Goal: Use online tool/utility: Utilize a website feature to perform a specific function

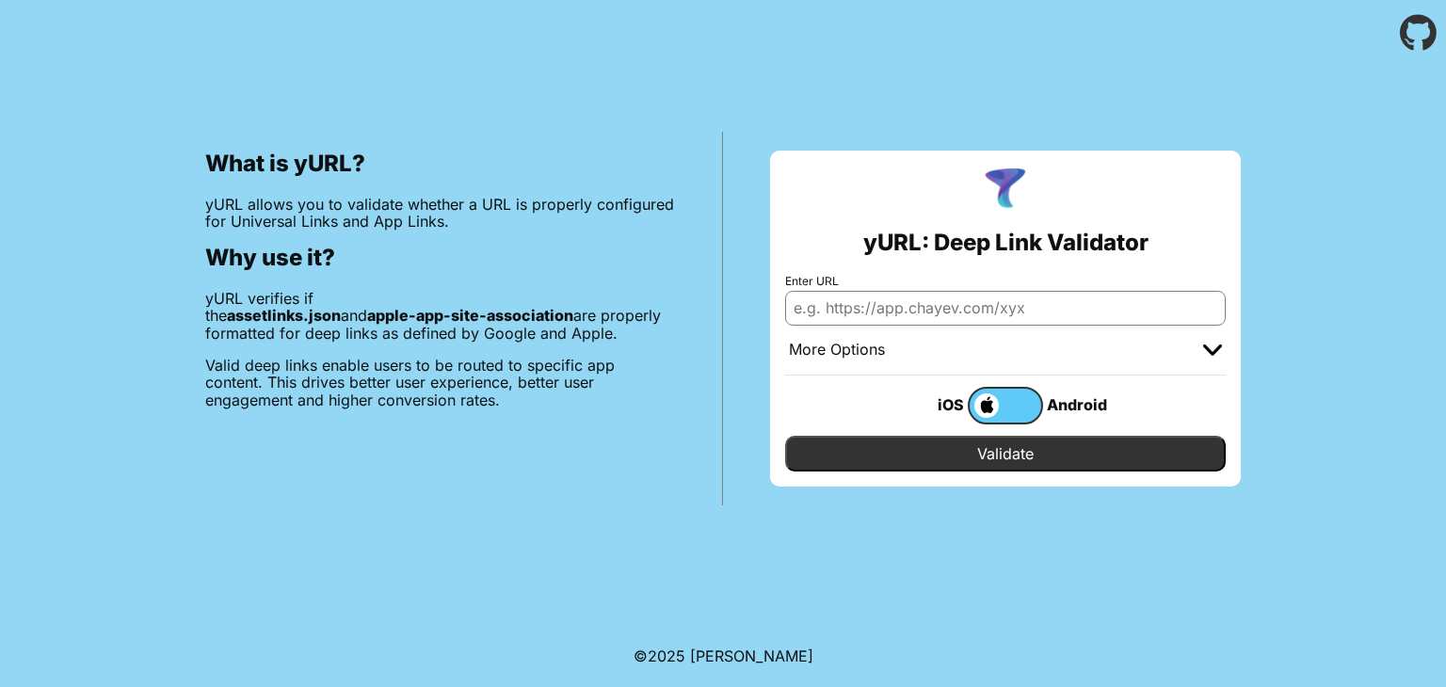
paste input "umico://search?query=Skin%20Lifting%20Foundation"
type input "umico://search?query=Skin%20Lifting%20Foundation"
click at [1023, 398] on label at bounding box center [1005, 406] width 75 height 38
click at [0, 0] on input "checkbox" at bounding box center [0, 0] width 0 height 0
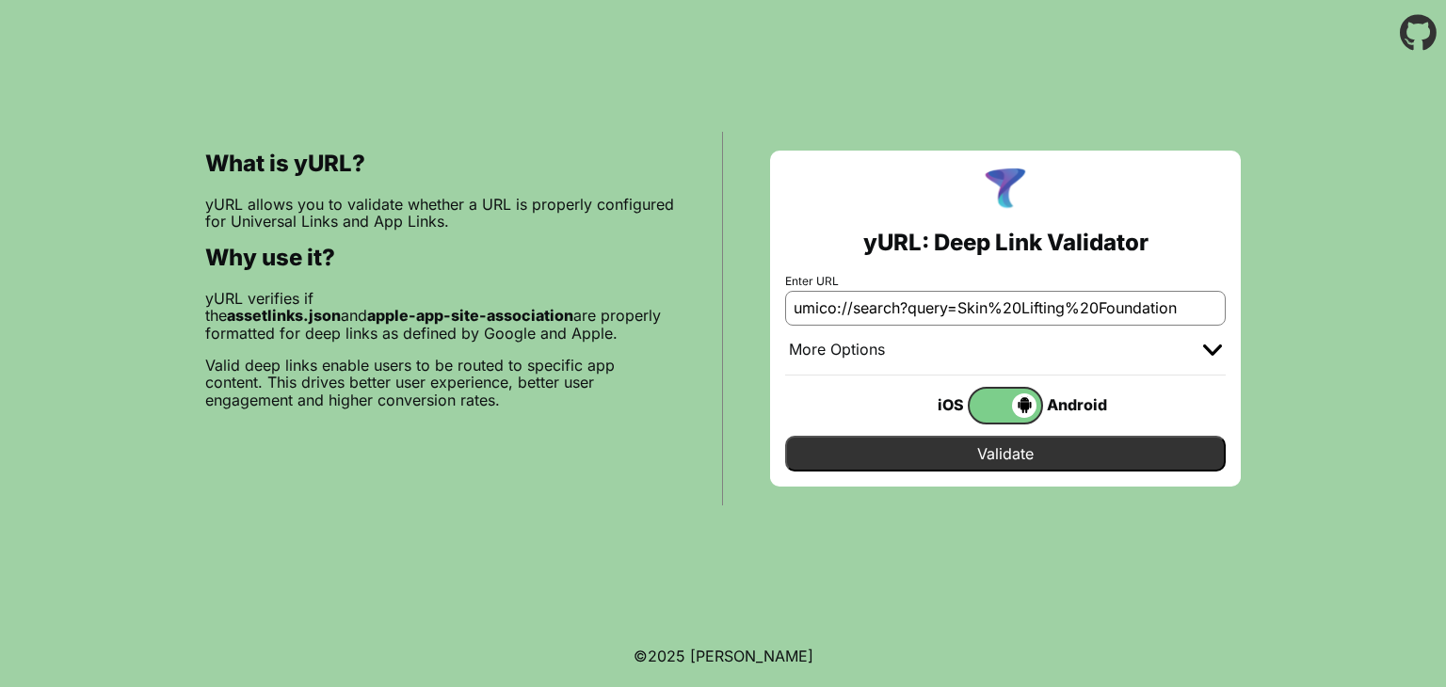
click at [1024, 454] on input "Validate" at bounding box center [1005, 454] width 441 height 36
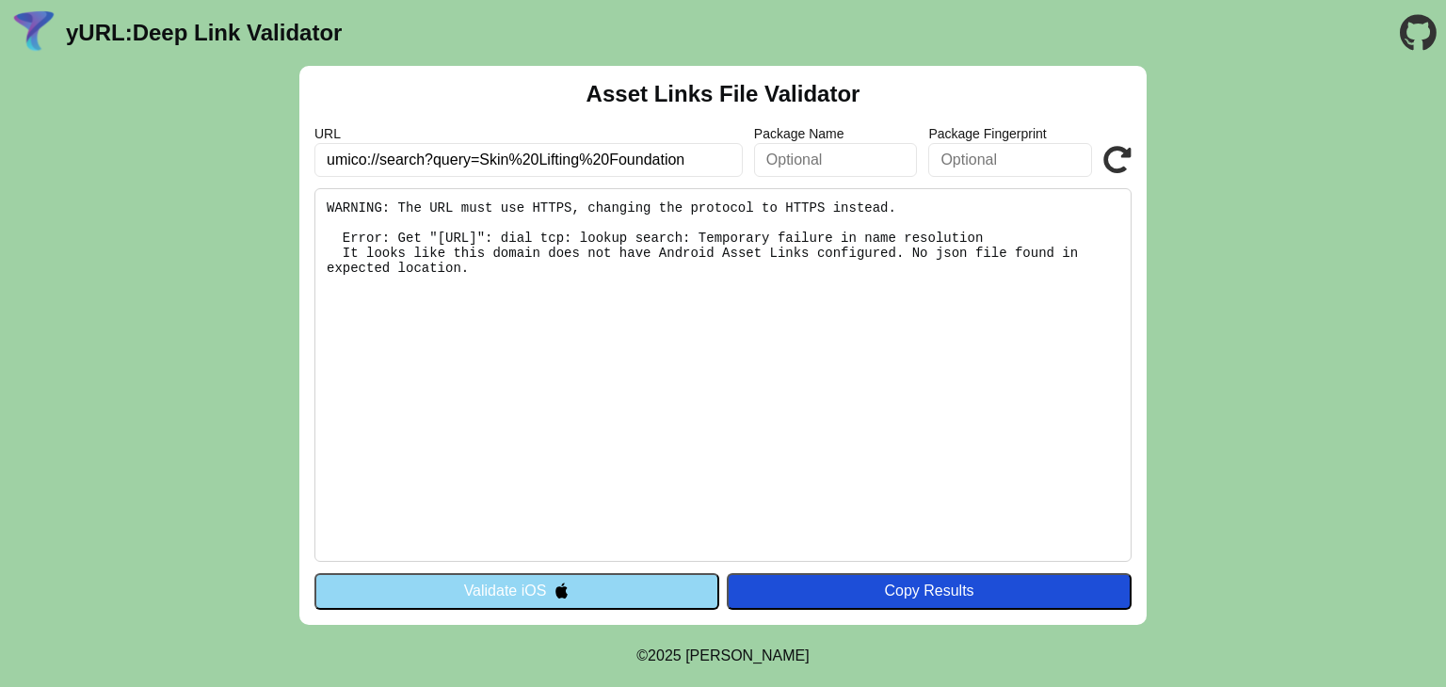
click at [979, 584] on div "Copy Results" at bounding box center [929, 591] width 386 height 17
click at [1112, 148] on icon at bounding box center [1118, 160] width 28 height 28
click at [171, 33] on link "yURL: Deep Link Validator" at bounding box center [204, 33] width 276 height 26
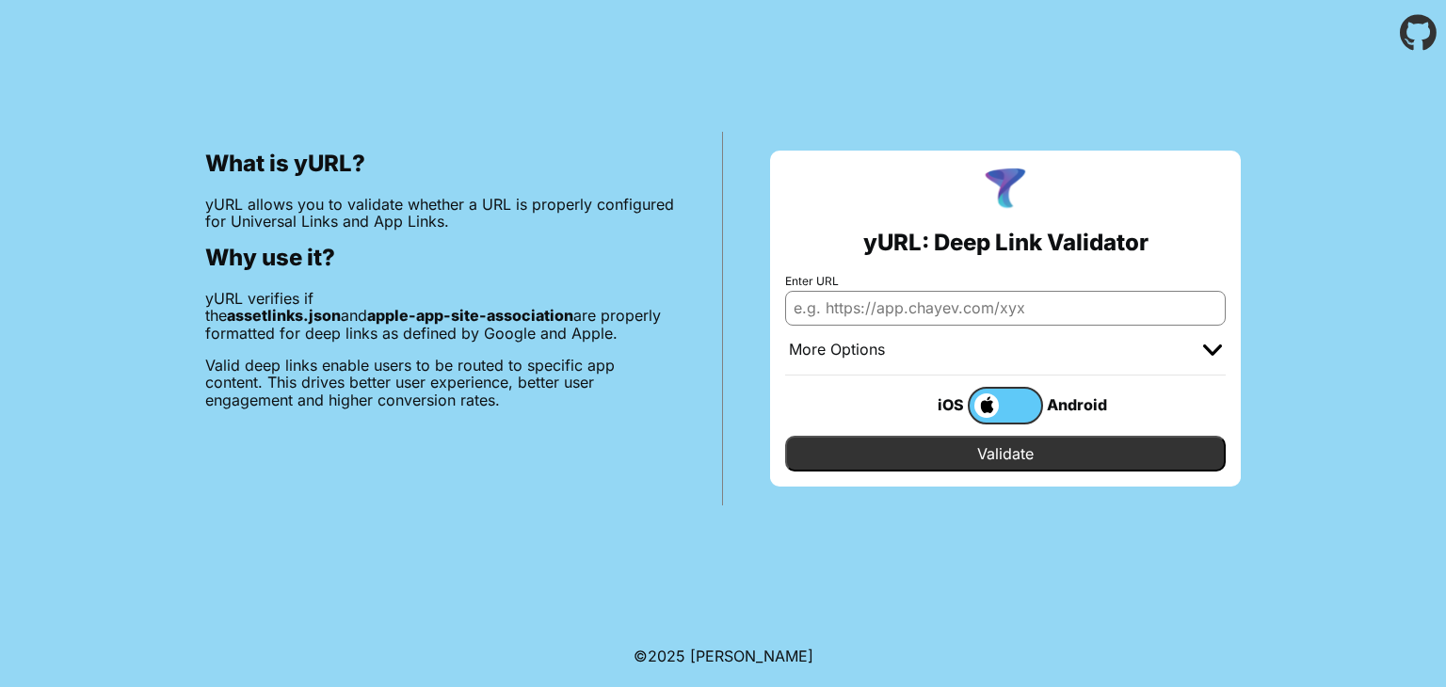
paste input "https://umico.az/search/Skin%20Lifting%20Foundation?from_search=true&event=view…"
type input "https://umico.az/search/Skin%20Lifting%20Foundation?from_search=true&event=view…"
click at [1030, 400] on label at bounding box center [1005, 406] width 75 height 38
click at [0, 0] on input "checkbox" at bounding box center [0, 0] width 0 height 0
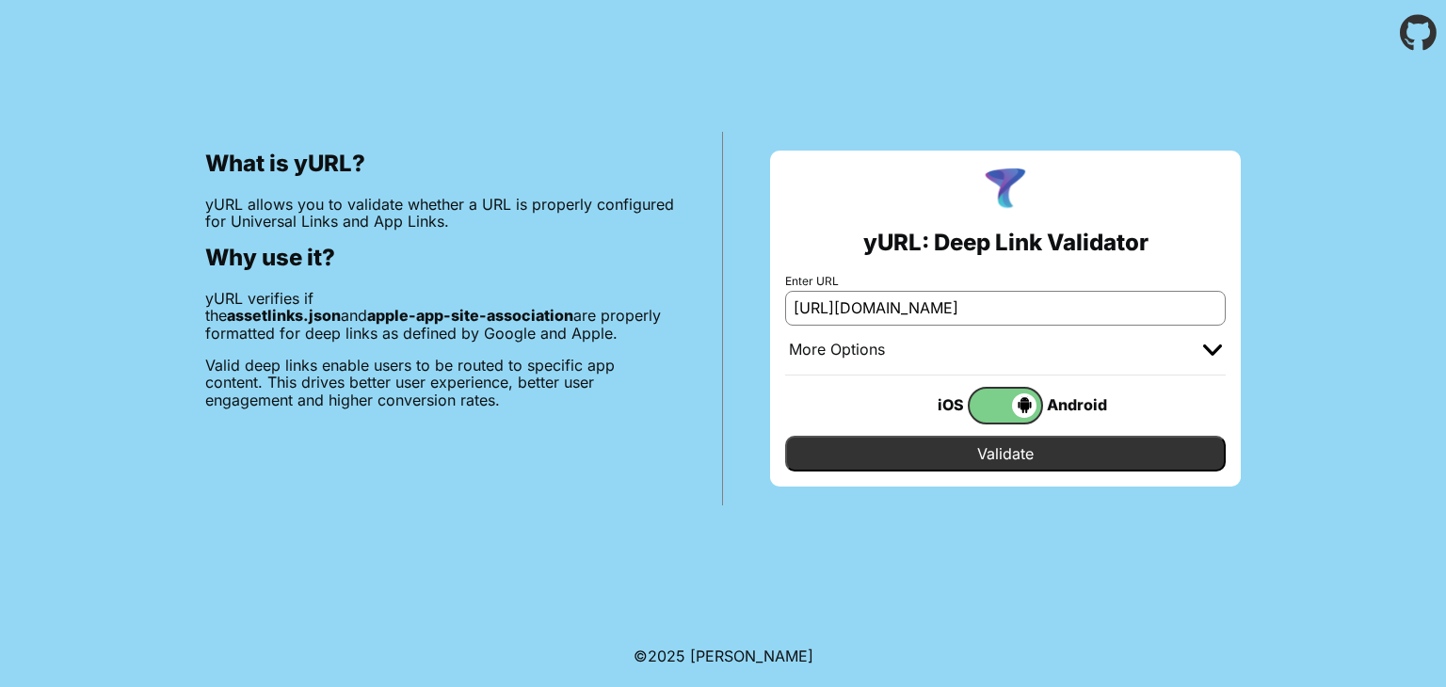
scroll to position [0, 0]
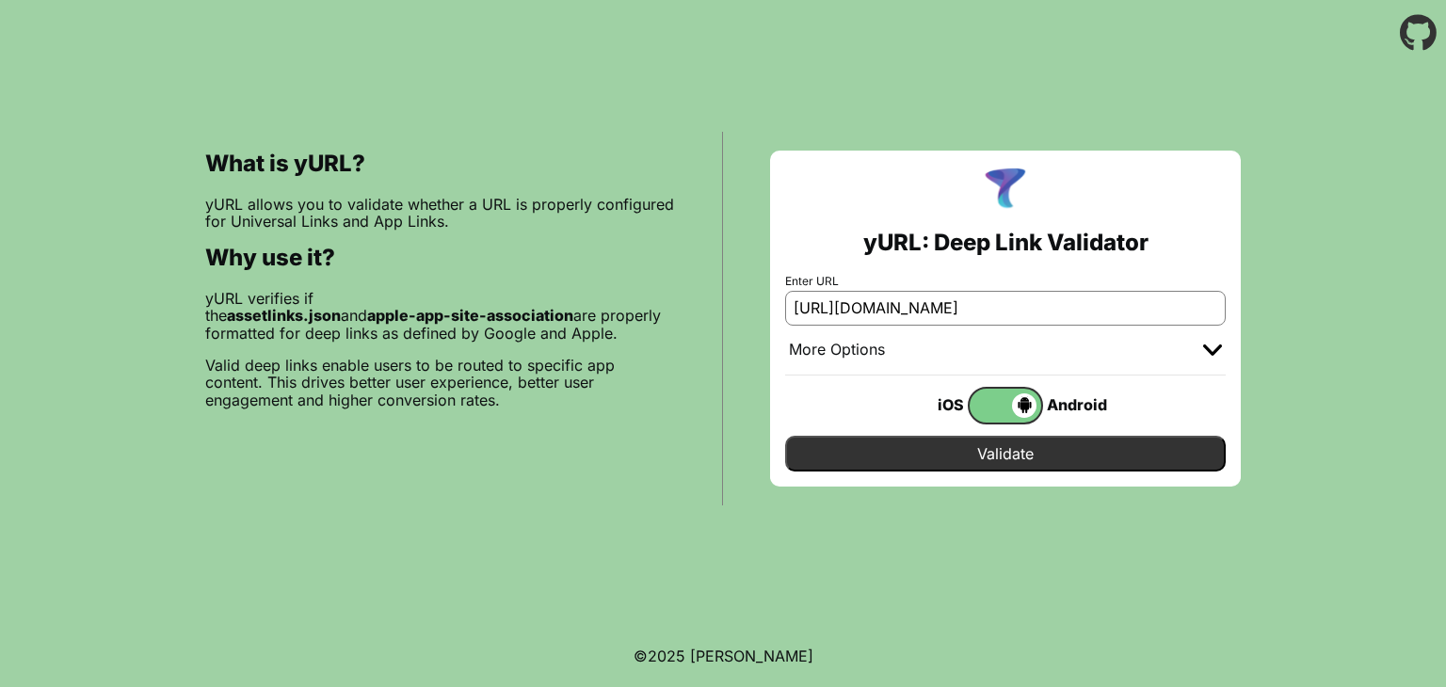
click at [1028, 448] on input "Validate" at bounding box center [1005, 454] width 441 height 36
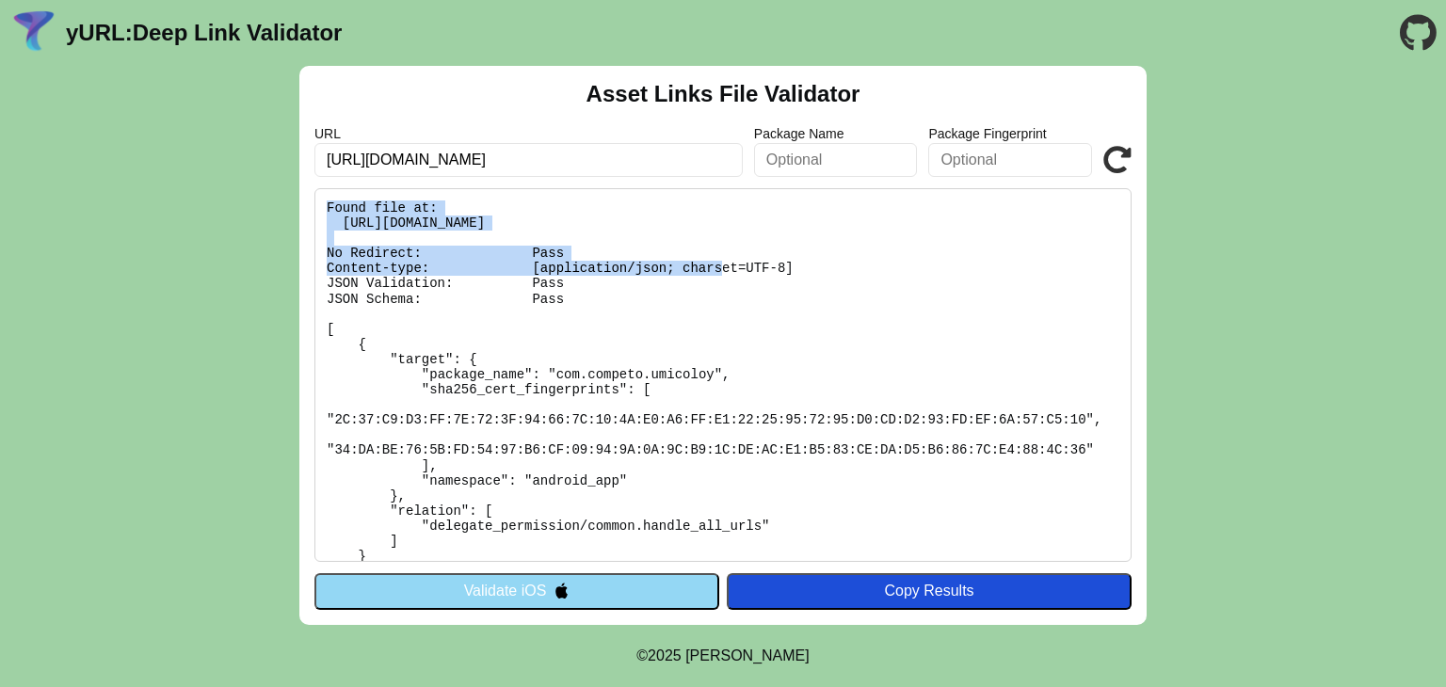
drag, startPoint x: 326, startPoint y: 203, endPoint x: 488, endPoint y: 266, distance: 173.8
click at [488, 266] on pre "Found file at: https://umico.az/.well-known/assetlinks.json No Redirect: Pass C…" at bounding box center [722, 375] width 817 height 374
click at [947, 584] on div "Copy Results" at bounding box center [929, 591] width 386 height 17
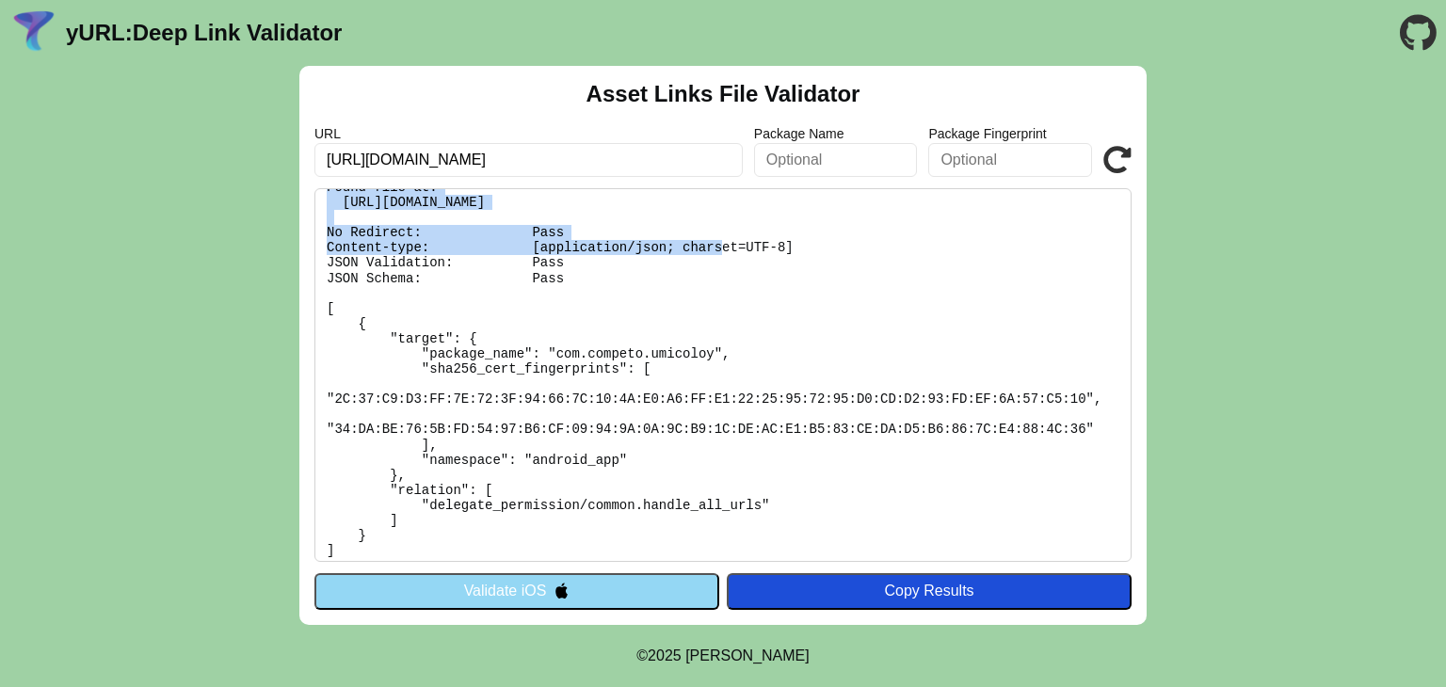
scroll to position [28, 0]
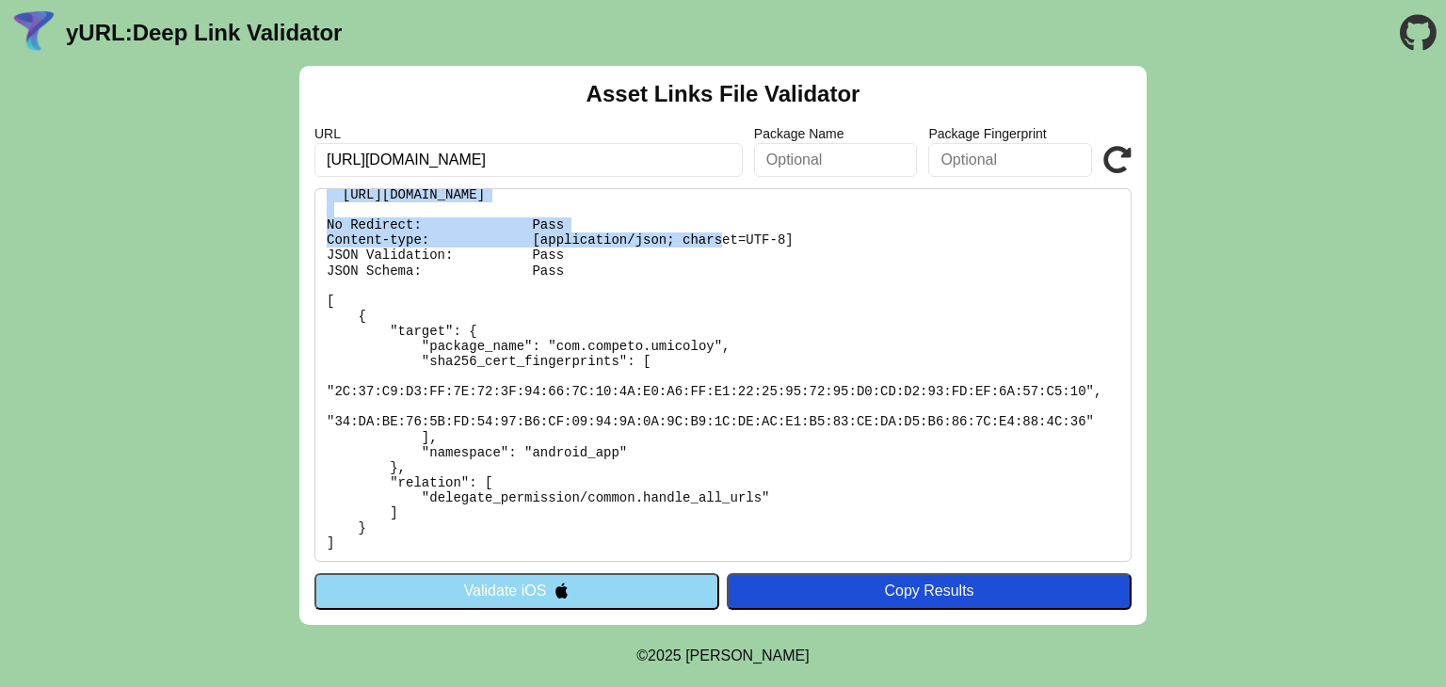
click at [123, 38] on link "yURL: Deep Link Validator" at bounding box center [204, 33] width 276 height 26
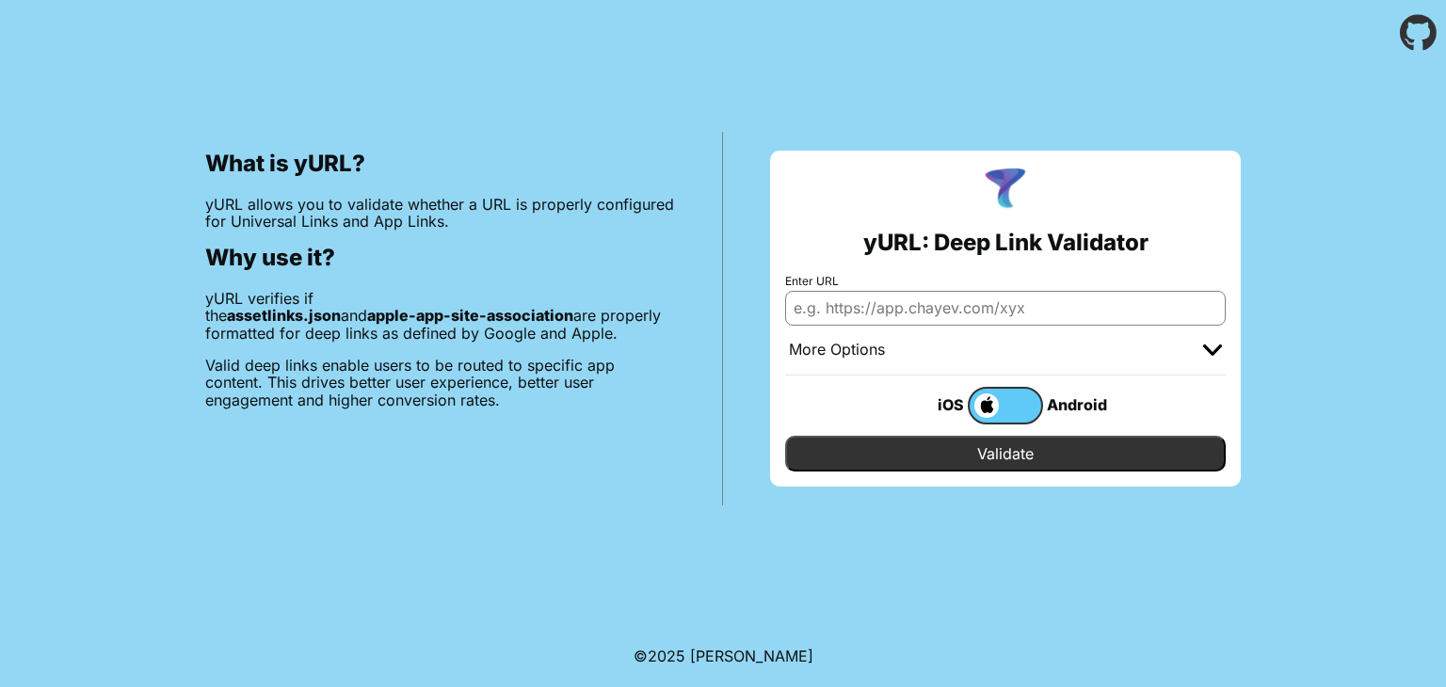
drag, startPoint x: 206, startPoint y: 363, endPoint x: 395, endPoint y: 404, distance: 192.8
click at [395, 404] on p "Valid deep links enable users to be routed to specific app content. This drives…" at bounding box center [440, 383] width 470 height 52
click at [863, 303] on input "Enter URL" at bounding box center [1005, 308] width 441 height 34
paste input "https://umico.az/product/500978-portativ-dinamik-jbl-charge-5-qara"
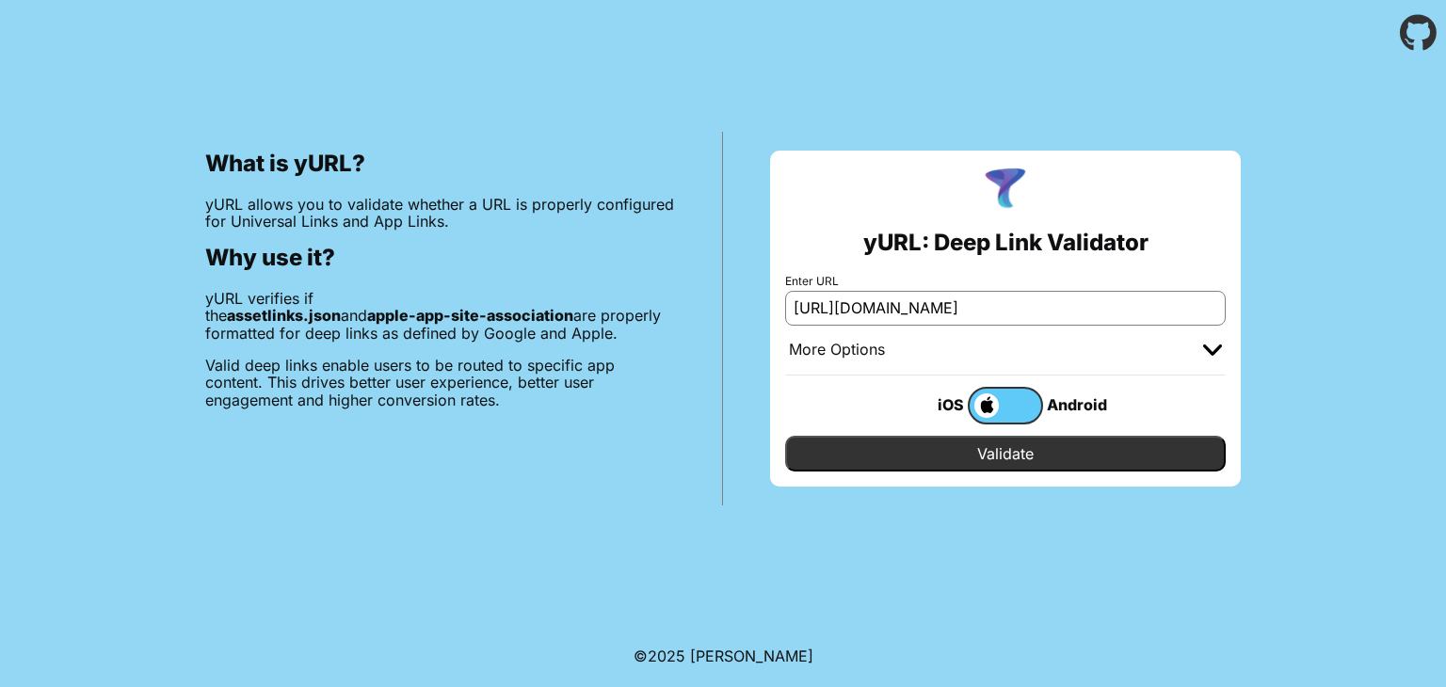
type input "https://umico.az/product/500978-portativ-dinamik-jbl-charge-5-qara"
click at [1028, 400] on label at bounding box center [1005, 406] width 75 height 38
click at [0, 0] on input "checkbox" at bounding box center [0, 0] width 0 height 0
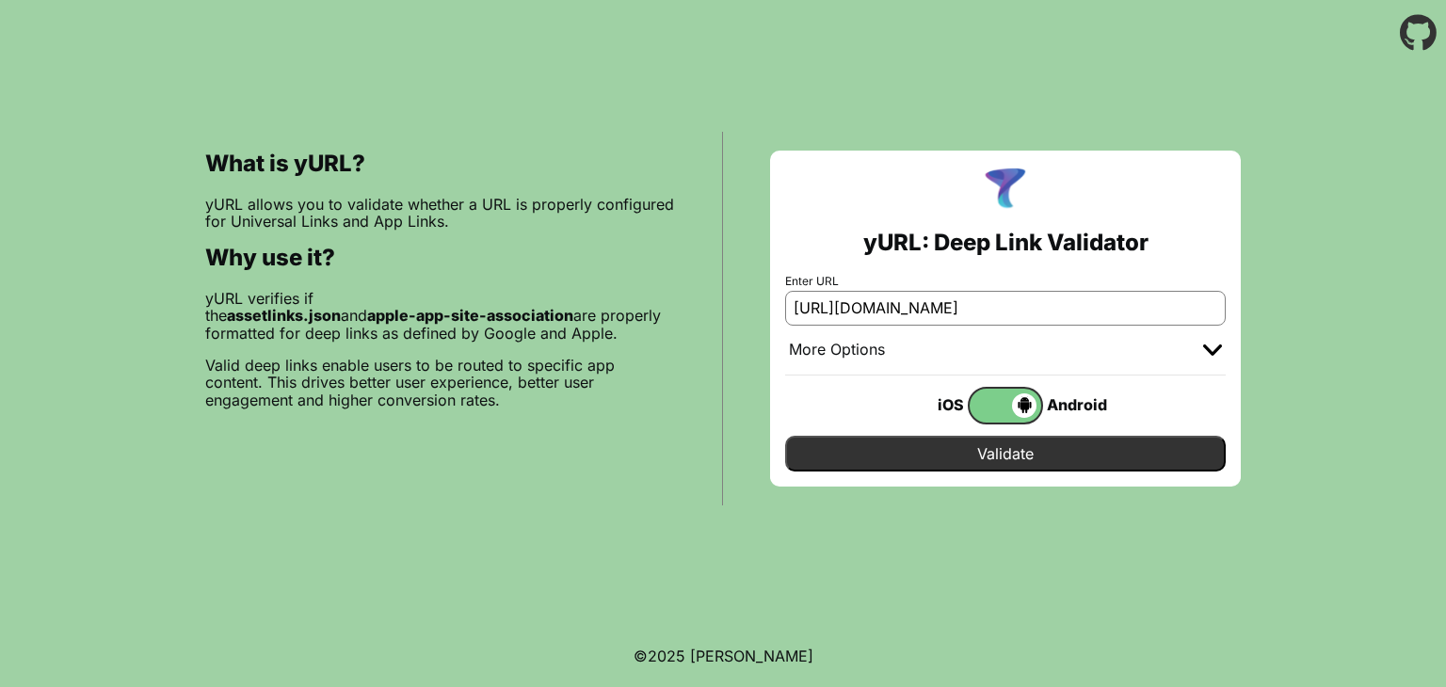
click at [1043, 458] on input "Validate" at bounding box center [1005, 454] width 441 height 36
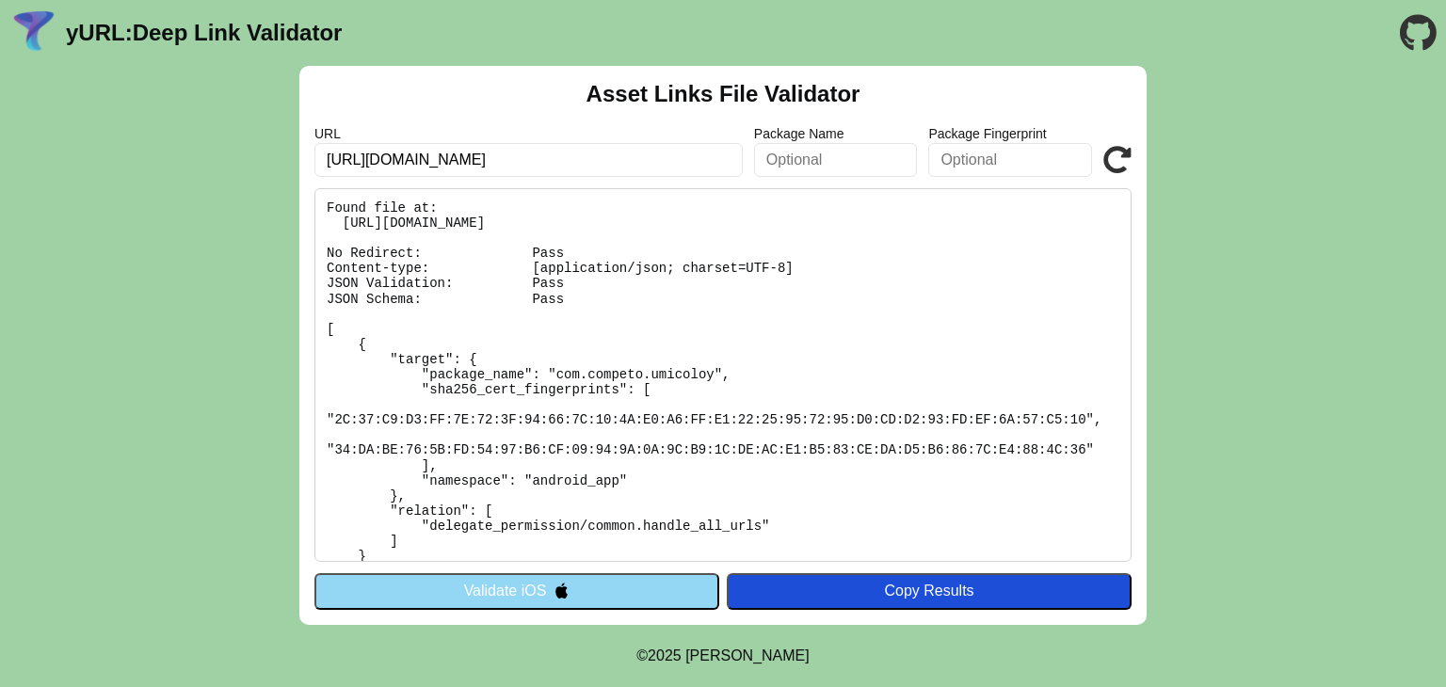
scroll to position [28, 0]
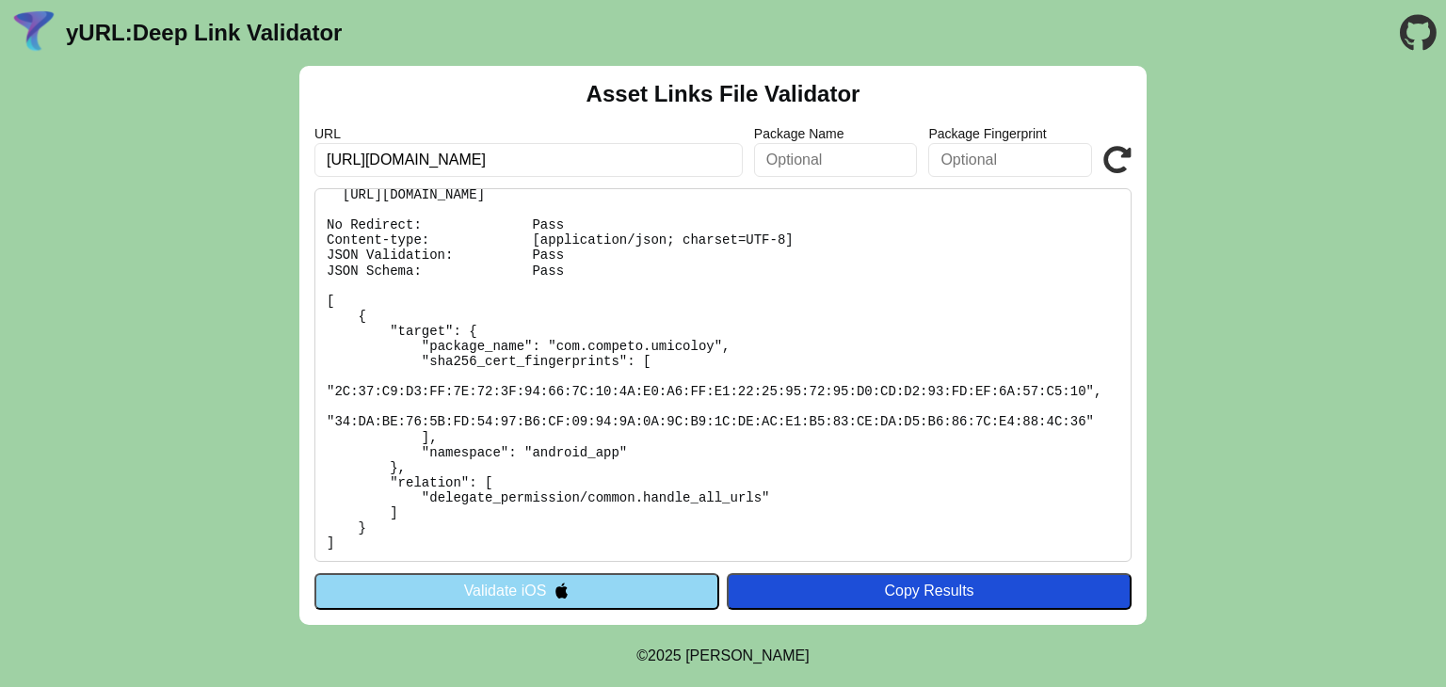
drag, startPoint x: 324, startPoint y: 204, endPoint x: 675, endPoint y: 550, distance: 492.7
click at [675, 551] on pre "Found file at: https://umico.az/.well-known/assetlinks.json No Redirect: Pass C…" at bounding box center [722, 375] width 817 height 374
copy pre "Found file at: https://umico.az/.well-known/assetlinks.json No Redirect: Pass C…"
click at [280, 34] on link "yURL: Deep Link Validator" at bounding box center [204, 33] width 276 height 26
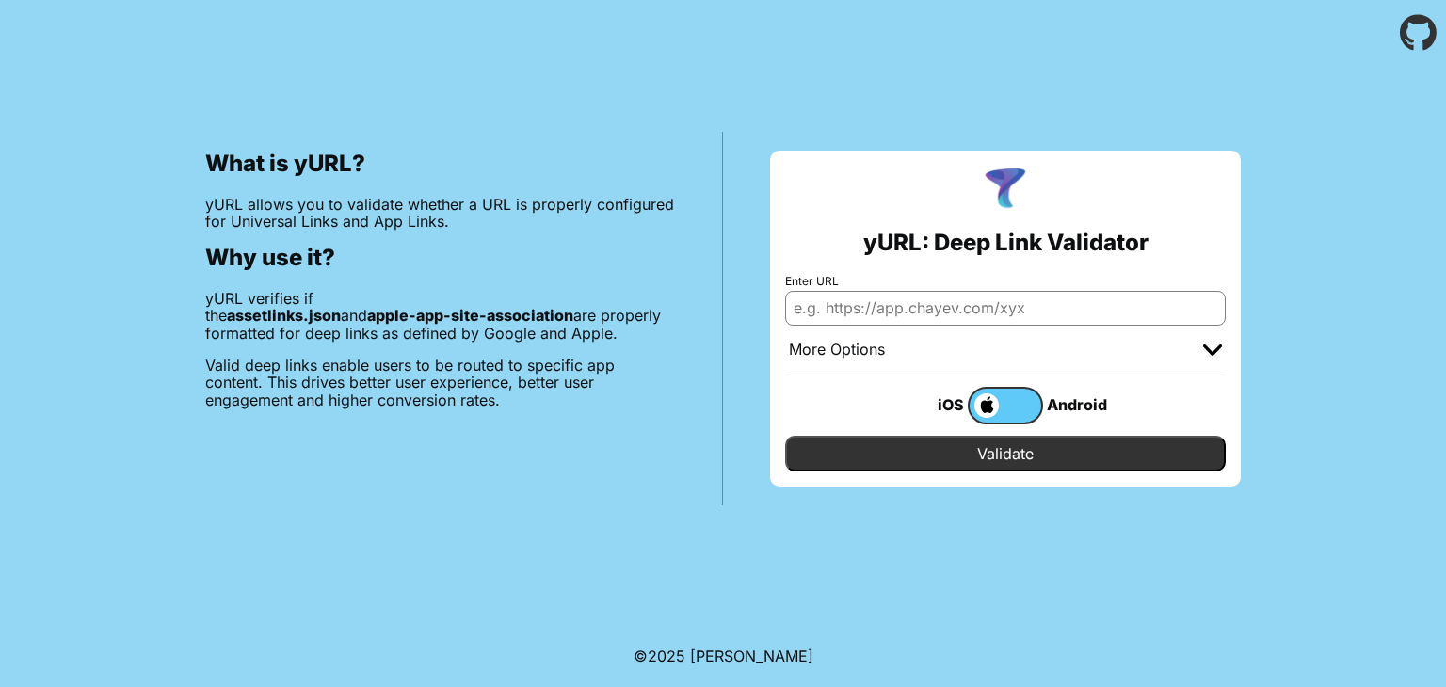
paste input "[URL][DOMAIN_NAME]"
type input "[URL][DOMAIN_NAME]"
click at [1024, 406] on label at bounding box center [1005, 406] width 75 height 38
click at [0, 0] on input "checkbox" at bounding box center [0, 0] width 0 height 0
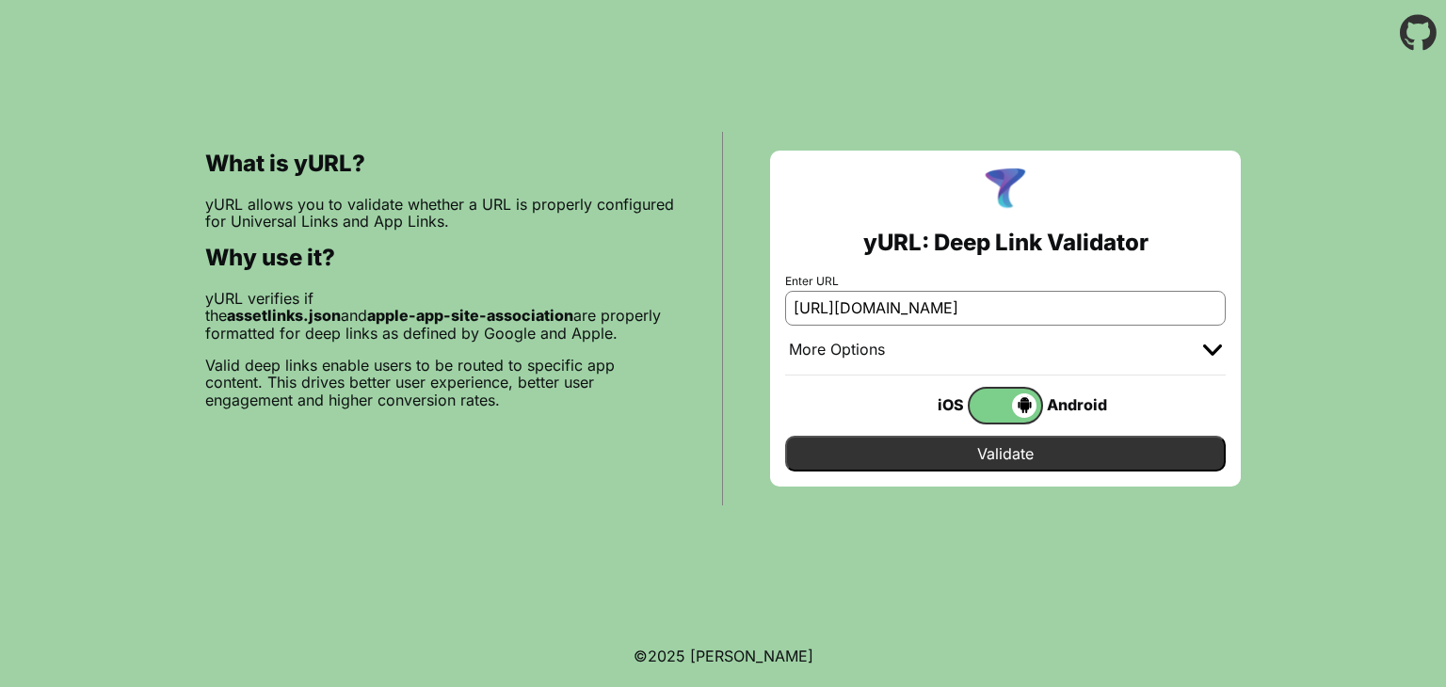
click at [1029, 443] on input "Validate" at bounding box center [1005, 454] width 441 height 36
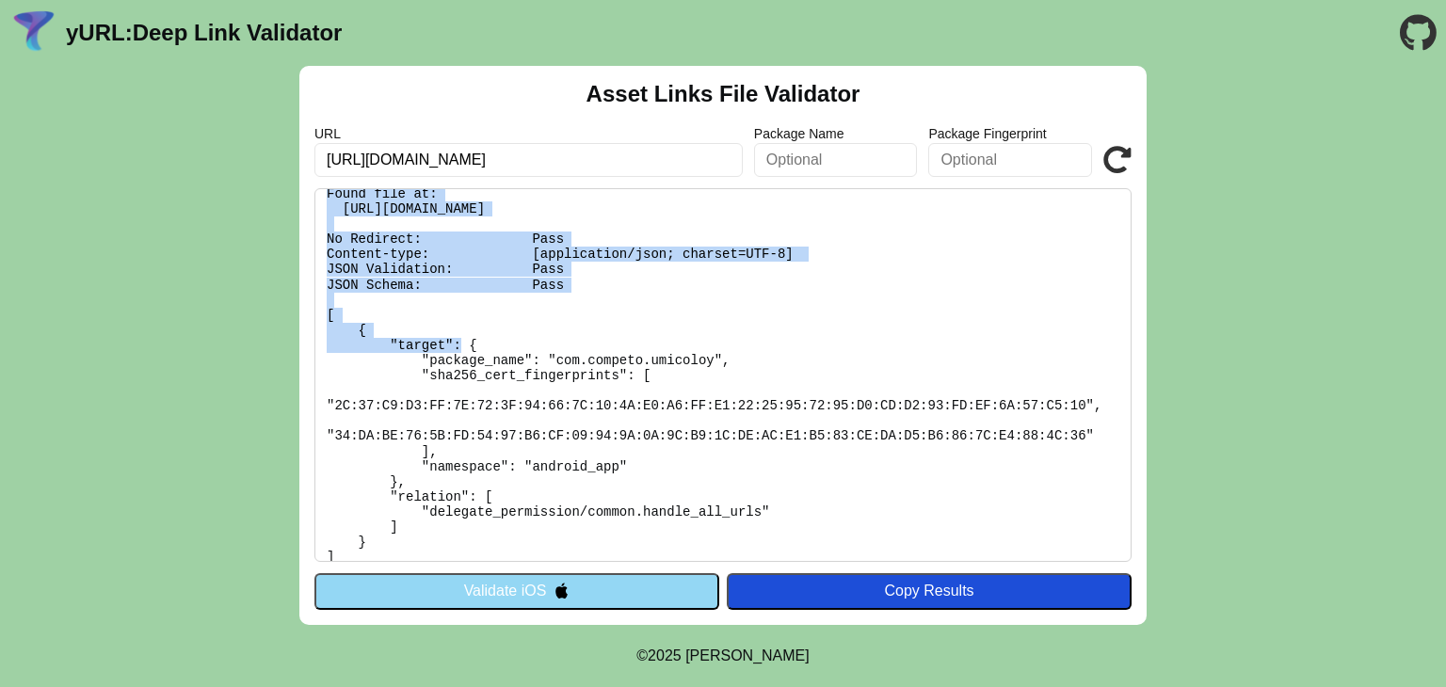
scroll to position [28, 0]
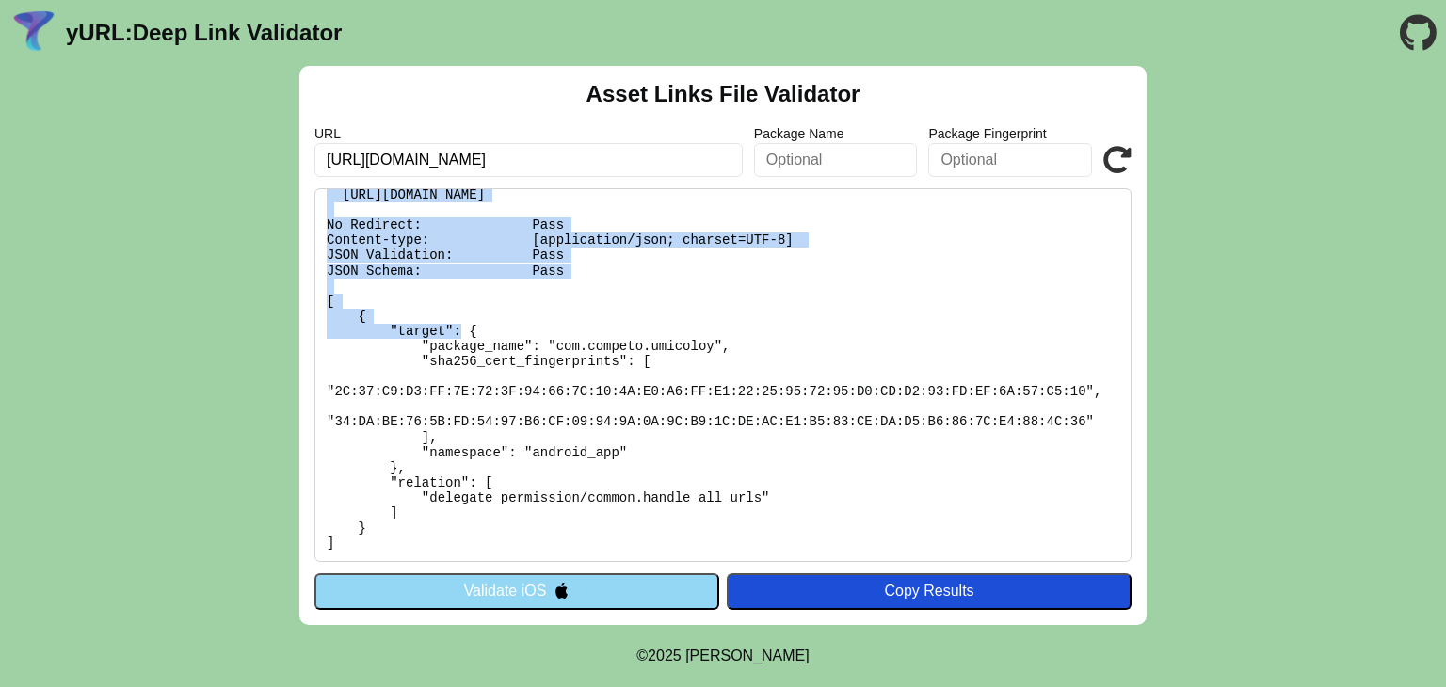
drag, startPoint x: 324, startPoint y: 204, endPoint x: 531, endPoint y: 551, distance: 403.7
click at [531, 551] on pre "Found file at: [URL][DOMAIN_NAME] No Redirect: Pass Content-type: [application/…" at bounding box center [722, 375] width 817 height 374
copy pre "Found file at: [URL][DOMAIN_NAME] No Redirect: Pass Content-type: [application/…"
click at [165, 27] on link "yURL: Deep Link Validator" at bounding box center [204, 33] width 276 height 26
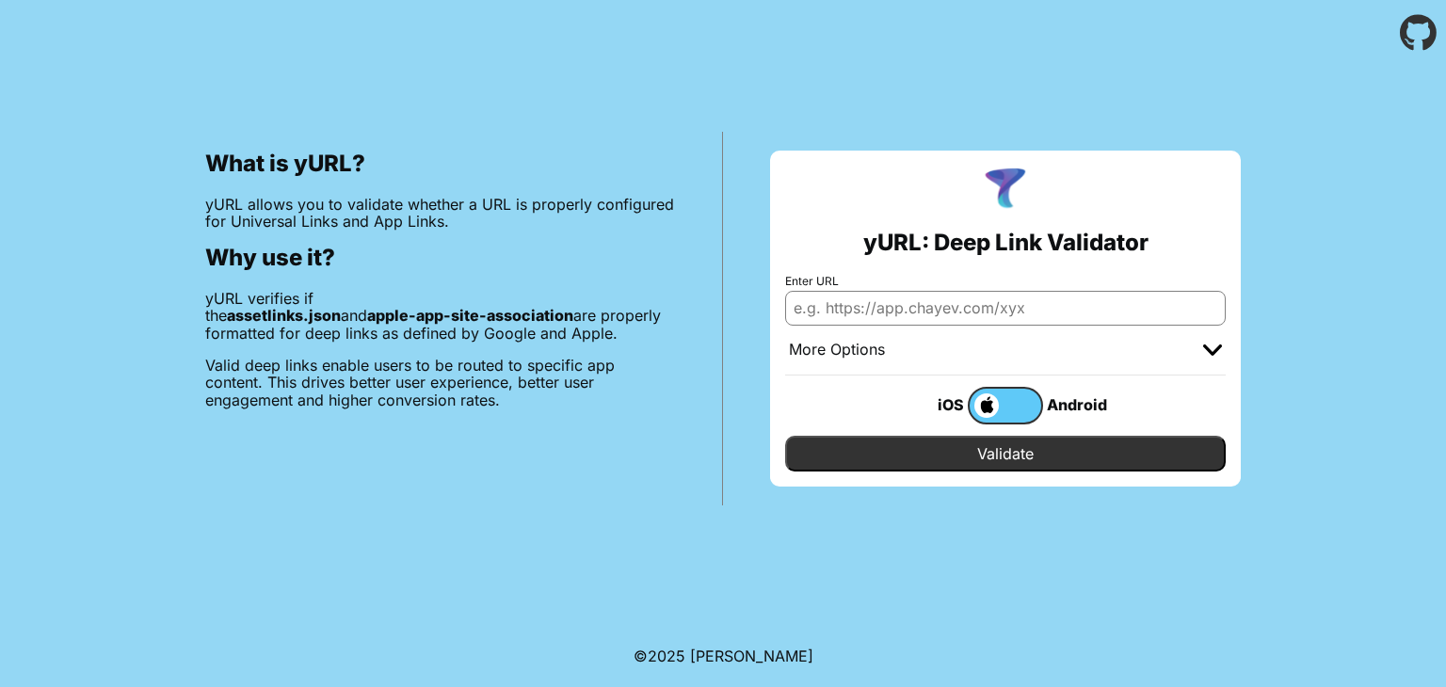
paste input "[URL][DOMAIN_NAME]"
type input "[URL][DOMAIN_NAME]"
click at [942, 403] on div "iOS" at bounding box center [930, 405] width 75 height 24
click at [979, 457] on input "Validate" at bounding box center [1005, 454] width 441 height 36
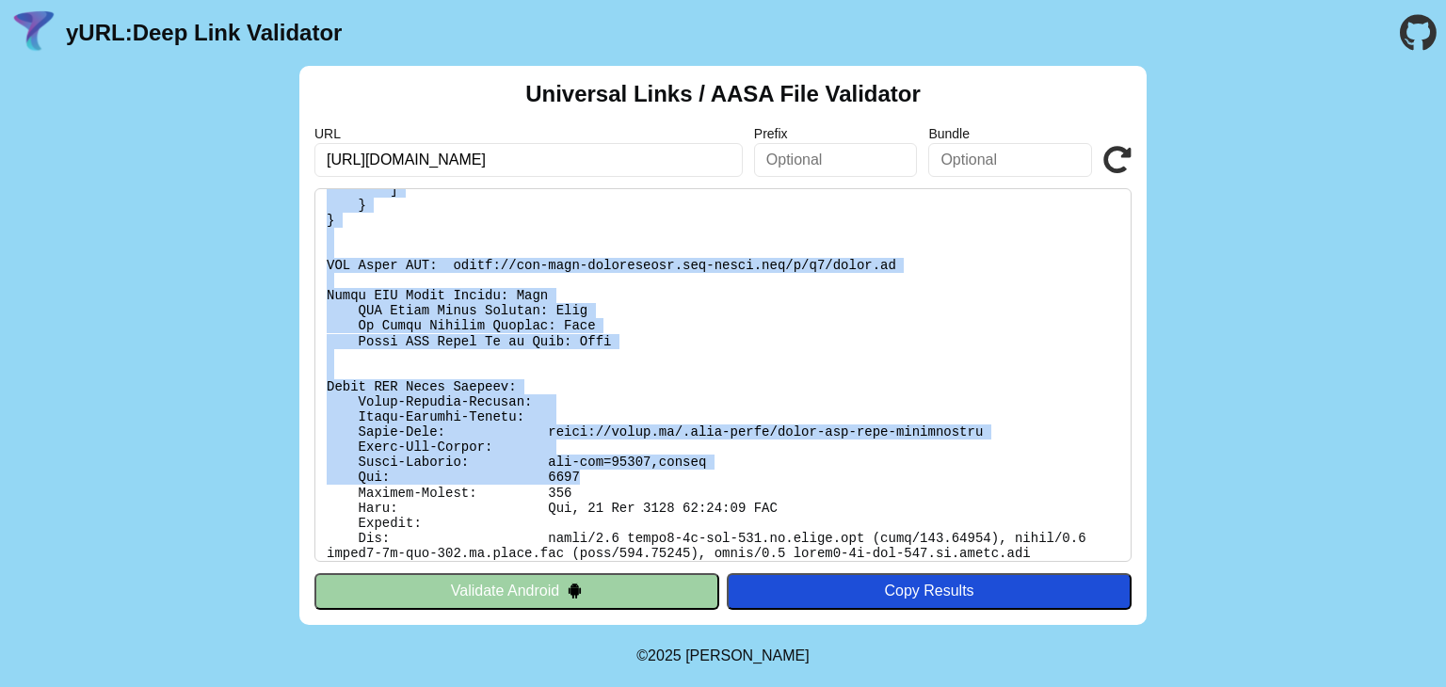
scroll to position [650, 0]
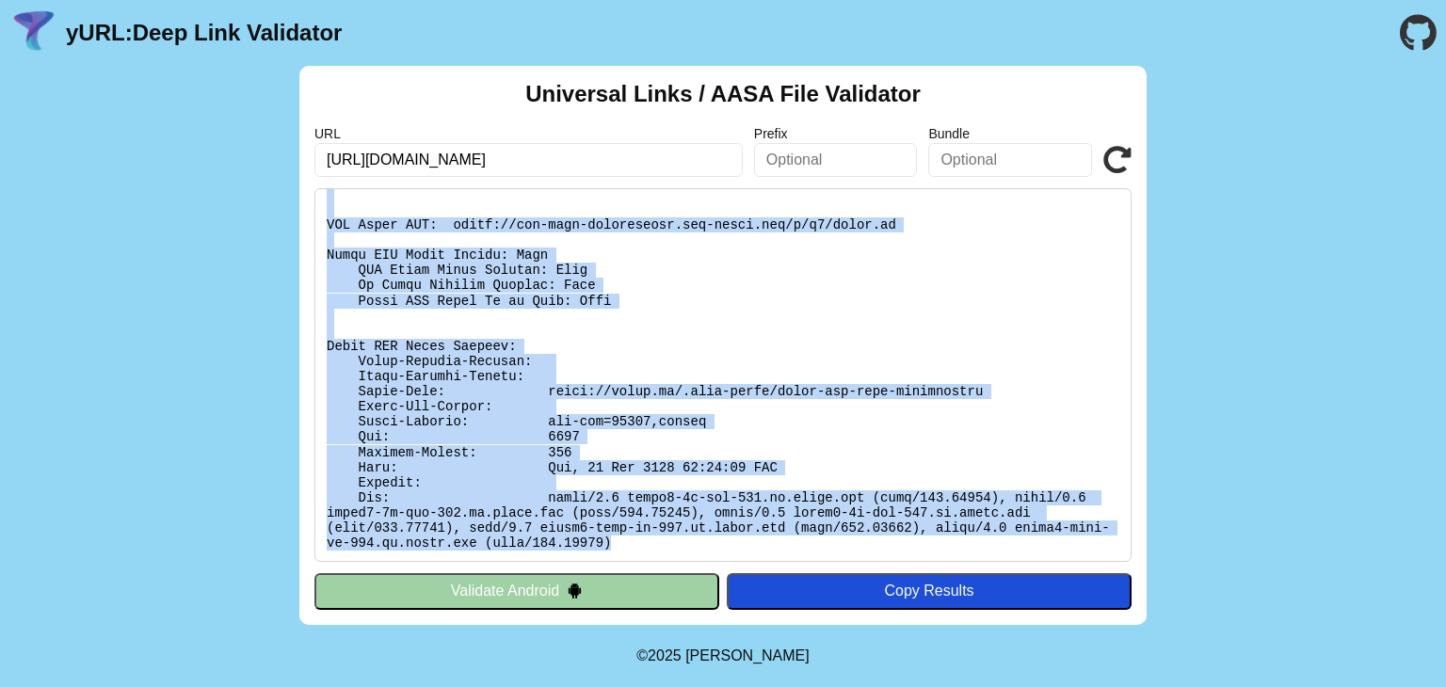
drag, startPoint x: 327, startPoint y: 201, endPoint x: 623, endPoint y: 556, distance: 463.3
click at [623, 556] on pre at bounding box center [722, 375] width 817 height 374
copy pre "Found file at: [URL][DOMAIN_NAME] No Redirect: Pass Content-type: [application/…"
